Goal: Task Accomplishment & Management: Use online tool/utility

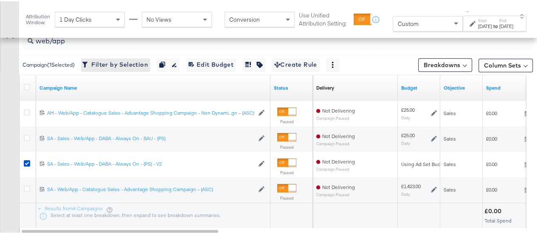
scroll to position [333, 0]
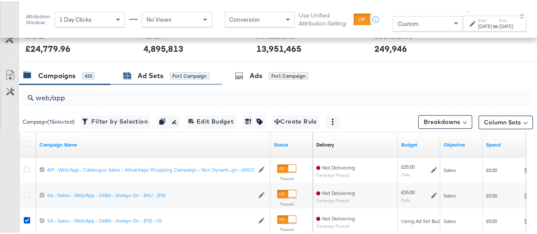
click at [143, 75] on div "Ad Sets" at bounding box center [150, 75] width 26 height 10
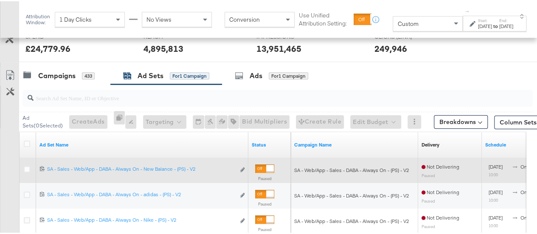
click at [23, 167] on div at bounding box center [28, 168] width 16 height 15
click at [29, 167] on icon at bounding box center [27, 168] width 6 height 6
click at [0, 0] on input "checkbox" at bounding box center [0, 0] width 0 height 0
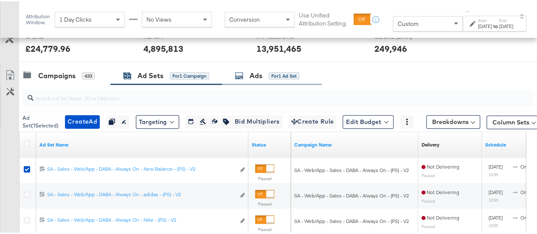
click at [231, 73] on div "Ads for 1 Ad Set" at bounding box center [272, 74] width 100 height 18
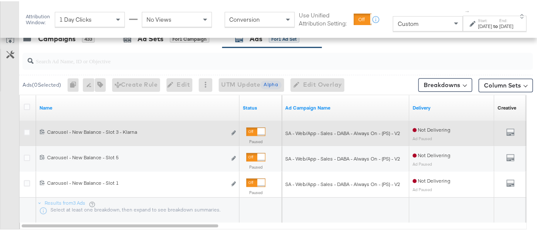
scroll to position [373, 0]
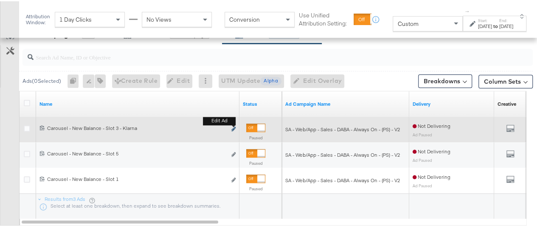
click at [234, 126] on icon "link" at bounding box center [233, 127] width 4 height 5
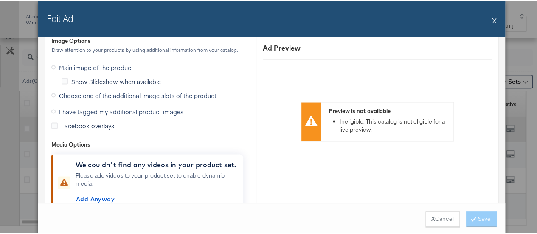
scroll to position [861, 0]
click at [87, 106] on span "I have tagged my additional product images" at bounding box center [121, 109] width 124 height 8
click at [0, 0] on input "I have tagged my additional product images" at bounding box center [0, 0] width 0 height 0
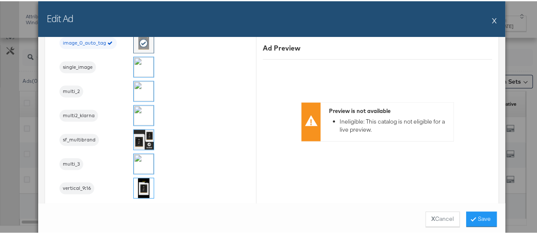
scroll to position [818, 0]
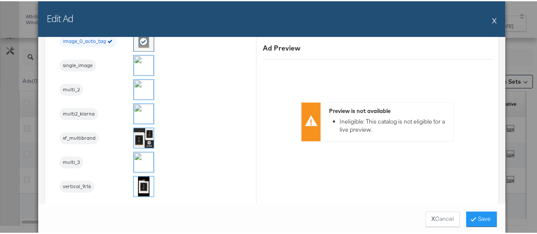
click at [139, 114] on img at bounding box center [144, 112] width 20 height 20
click at [476, 216] on button "Save" at bounding box center [481, 217] width 31 height 15
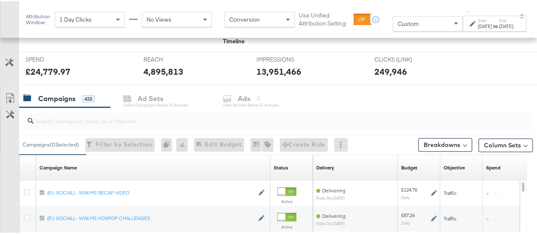
scroll to position [292, 0]
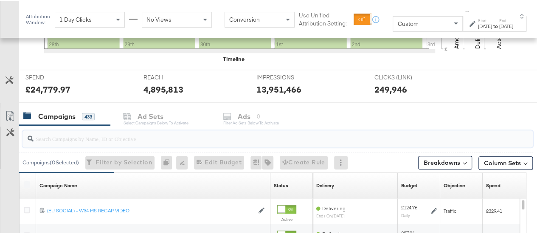
click at [89, 134] on input "search" at bounding box center [261, 134] width 454 height 17
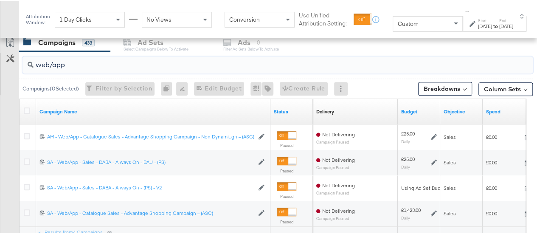
scroll to position [380, 0]
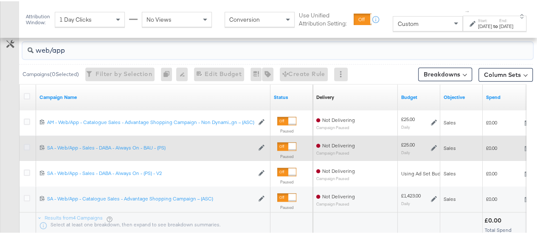
type input "web/app"
click at [27, 145] on icon at bounding box center [27, 146] width 6 height 6
click at [0, 0] on input "checkbox" at bounding box center [0, 0] width 0 height 0
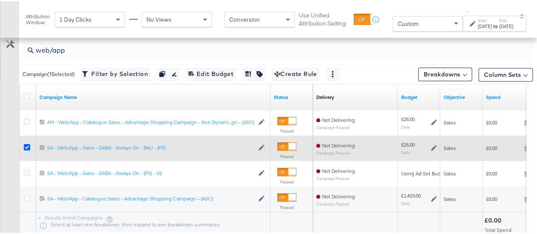
click at [27, 145] on icon at bounding box center [27, 146] width 6 height 6
click at [0, 0] on input "checkbox" at bounding box center [0, 0] width 0 height 0
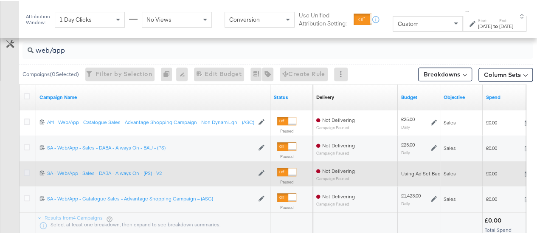
click at [29, 171] on icon at bounding box center [27, 171] width 6 height 6
click at [0, 0] on input "checkbox" at bounding box center [0, 0] width 0 height 0
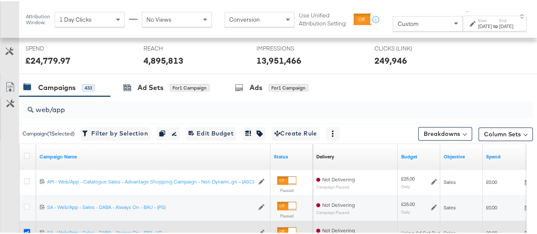
scroll to position [310, 0]
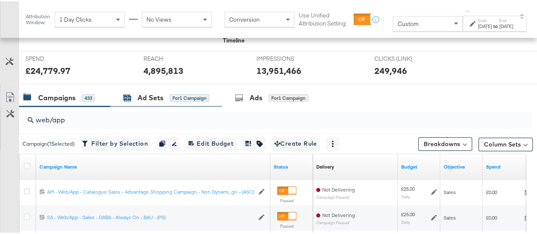
click at [147, 98] on div "Ad Sets" at bounding box center [150, 97] width 26 height 10
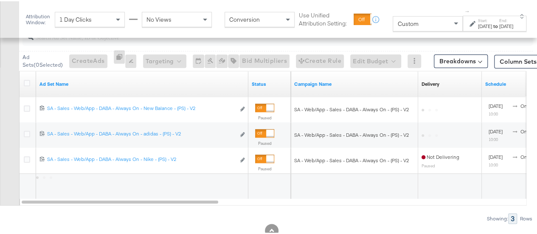
scroll to position [397, 0]
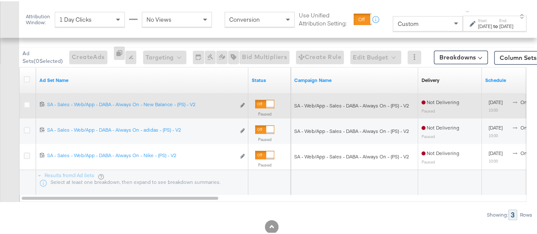
click at [30, 102] on div at bounding box center [28, 104] width 9 height 8
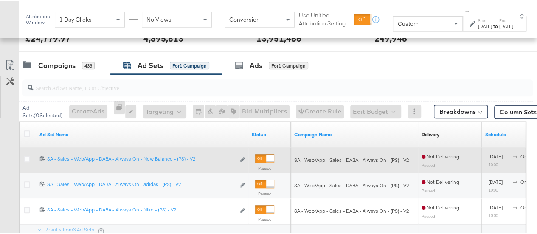
scroll to position [329, 0]
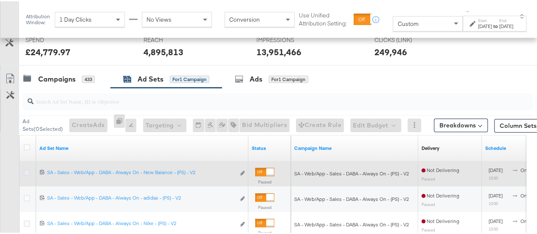
click at [25, 169] on icon at bounding box center [27, 171] width 6 height 6
click at [0, 0] on input "checkbox" at bounding box center [0, 0] width 0 height 0
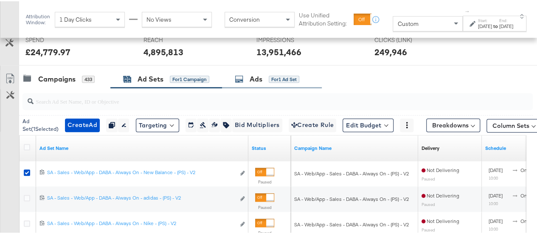
click at [260, 74] on div "Ads" at bounding box center [255, 78] width 13 height 10
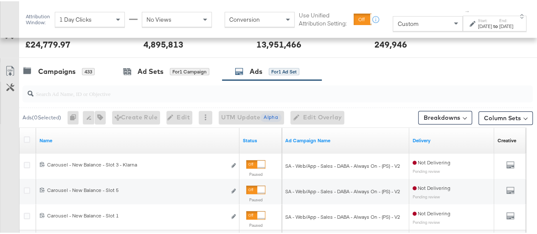
scroll to position [344, 0]
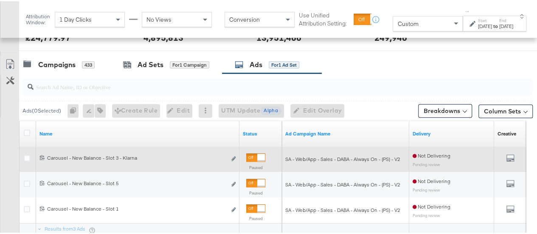
click at [237, 156] on div "6867093749908 Carousel - New Balance - Slot 3 - Klarna Carousel - New Balance -…" at bounding box center [137, 158] width 203 height 16
click at [234, 156] on icon "link" at bounding box center [233, 157] width 4 height 5
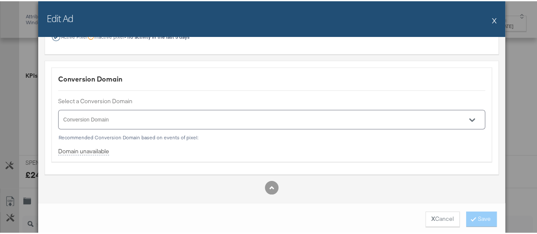
scroll to position [195, 0]
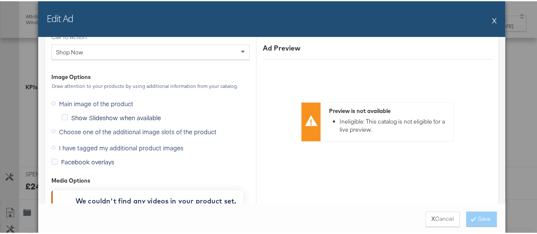
click at [94, 142] on span "I have tagged my additional product images" at bounding box center [121, 146] width 124 height 8
click at [0, 0] on input "I have tagged my additional product images" at bounding box center [0, 0] width 0 height 0
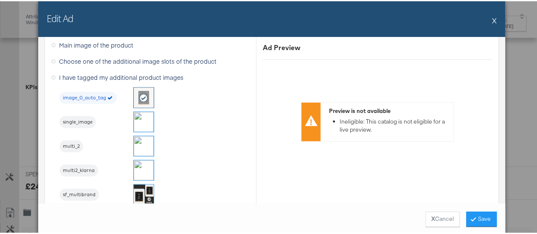
scroll to position [766, 0]
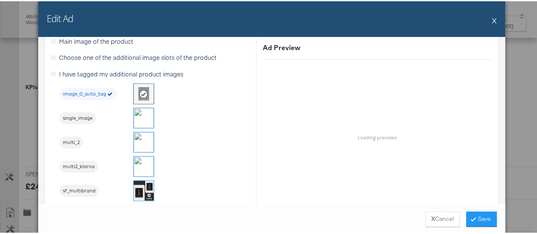
click at [137, 139] on img at bounding box center [144, 141] width 20 height 20
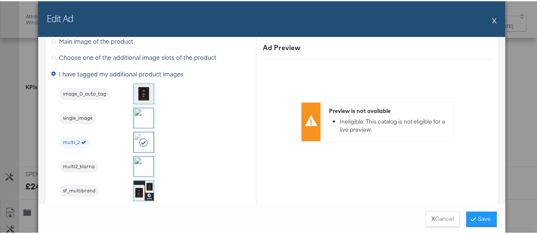
click at [141, 155] on img at bounding box center [144, 165] width 20 height 20
click at [475, 217] on button "Save" at bounding box center [481, 217] width 31 height 15
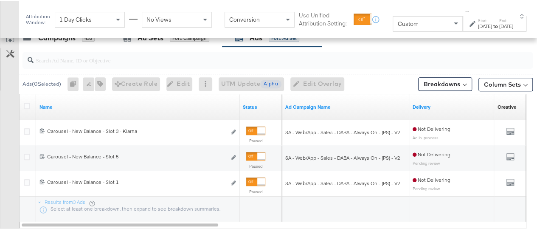
scroll to position [417, 0]
